Goal: Task Accomplishment & Management: Use online tool/utility

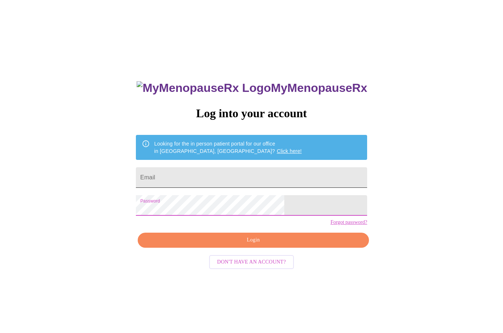
click at [239, 178] on input "Email" at bounding box center [251, 177] width 231 height 21
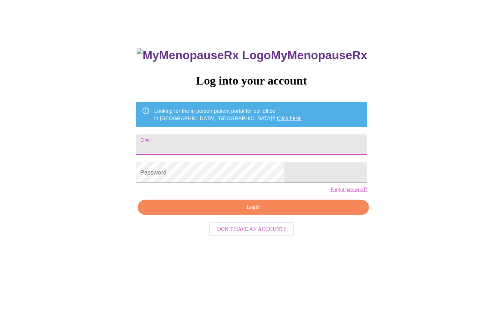
click at [234, 142] on input "Email" at bounding box center [251, 145] width 231 height 21
type input "budzie35@yahoo.com"
click at [276, 212] on span "Login" at bounding box center [253, 207] width 214 height 9
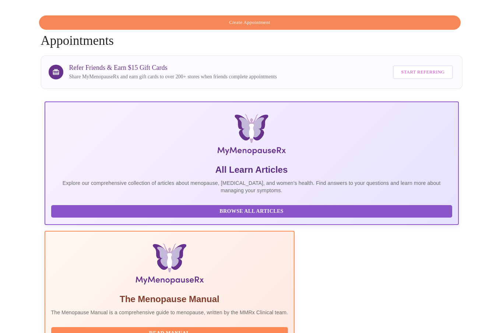
scroll to position [50, 0]
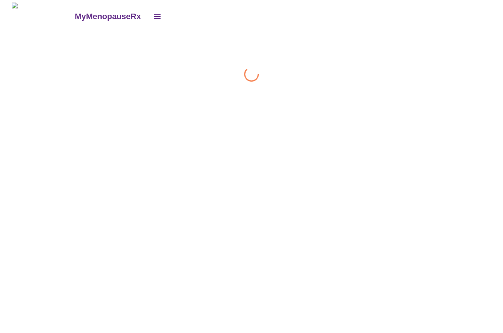
scroll to position [0, 0]
